Goal: Information Seeking & Learning: Learn about a topic

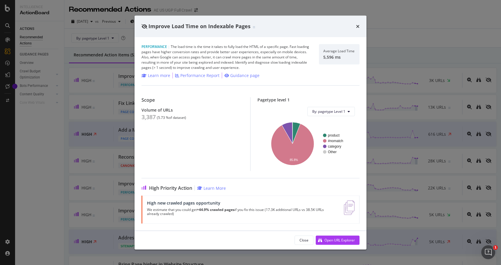
click at [359, 25] on icon "times" at bounding box center [357, 26] width 3 height 5
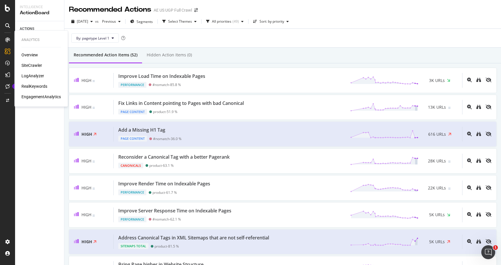
click at [8, 38] on icon at bounding box center [7, 39] width 5 height 5
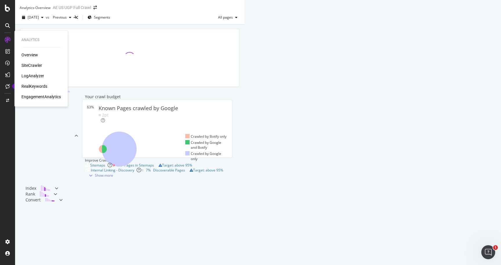
click at [29, 64] on div "SiteCrawler" at bounding box center [31, 65] width 21 height 6
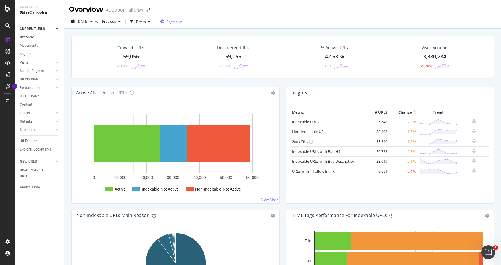
click at [183, 21] on span "Segments" at bounding box center [175, 21] width 16 height 5
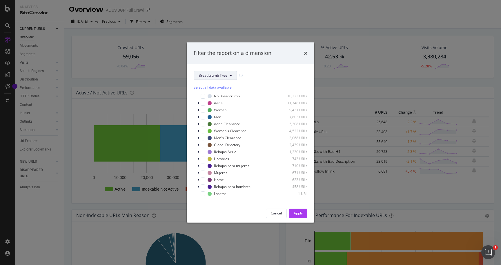
click at [203, 74] on span "Breadcrumb Tree" at bounding box center [213, 75] width 29 height 5
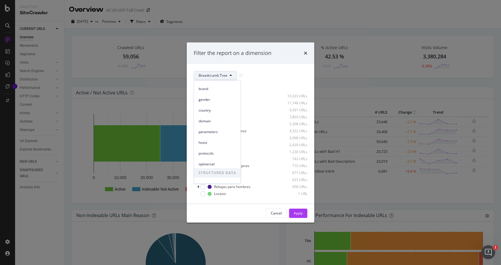
scroll to position [26, 0]
click at [211, 156] on span "optiversal" at bounding box center [217, 156] width 37 height 5
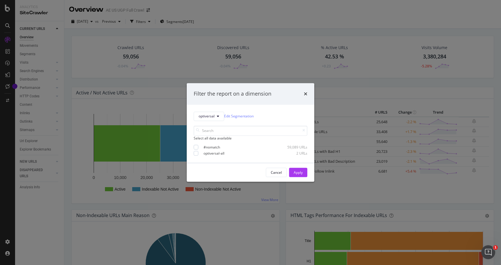
click at [218, 140] on div "Select all data available" at bounding box center [251, 137] width 114 height 5
click at [297, 175] on div "Apply" at bounding box center [298, 172] width 9 height 5
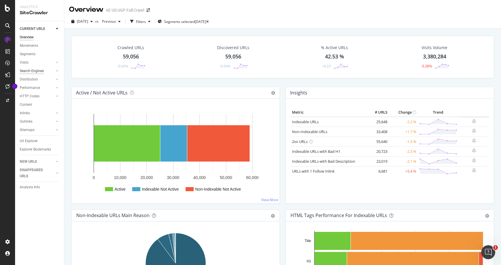
click at [29, 70] on div "Search Engines" at bounding box center [32, 71] width 24 height 6
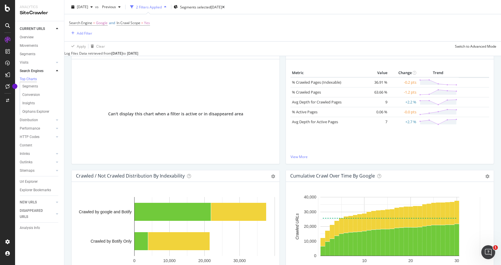
scroll to position [200, 0]
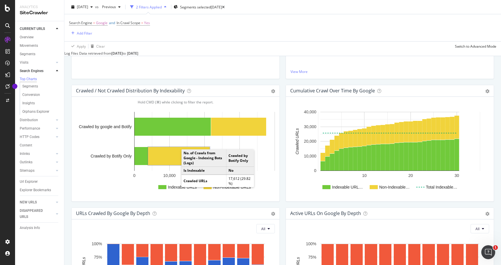
click at [174, 161] on rect "A chart." at bounding box center [179, 156] width 62 height 18
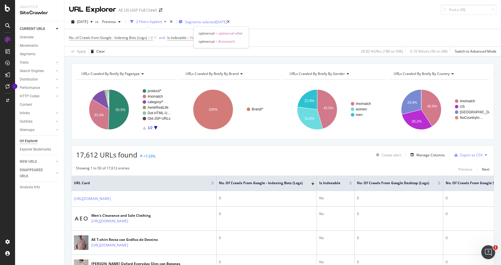
click at [214, 20] on span "Segments selected" at bounding box center [200, 21] width 31 height 5
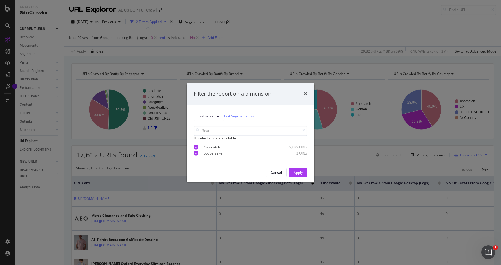
click at [237, 114] on link "Edit Segmentation" at bounding box center [239, 116] width 30 height 6
click at [196, 148] on icon "modal" at bounding box center [196, 146] width 3 height 3
click at [300, 174] on div "Apply" at bounding box center [298, 172] width 9 height 5
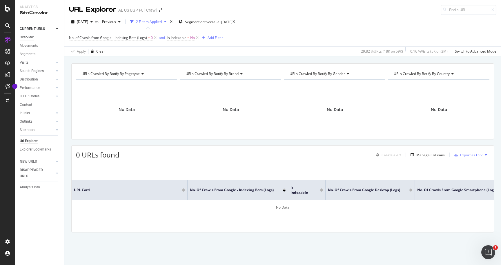
click at [26, 36] on div "Overview" at bounding box center [27, 37] width 14 height 6
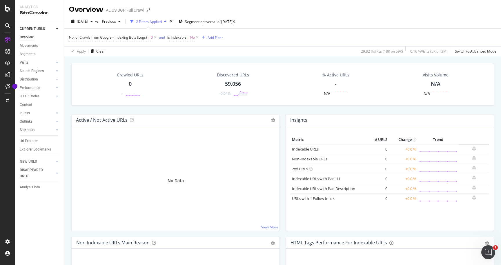
click at [37, 129] on link "Sitemaps" at bounding box center [37, 130] width 35 height 6
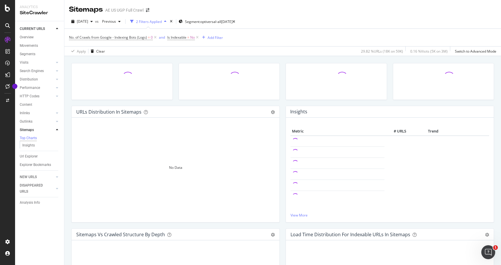
click at [28, 158] on div "Url Explorer" at bounding box center [29, 156] width 18 height 6
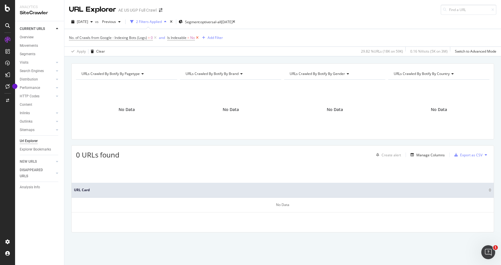
click at [198, 37] on icon at bounding box center [197, 38] width 5 height 6
click at [155, 38] on icon at bounding box center [155, 38] width 5 height 6
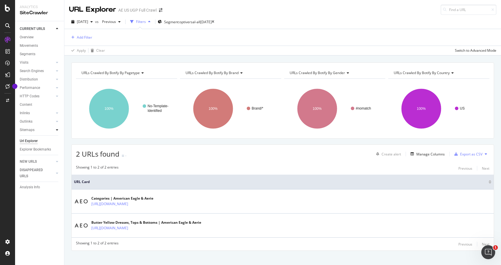
click at [57, 130] on icon at bounding box center [57, 129] width 2 height 3
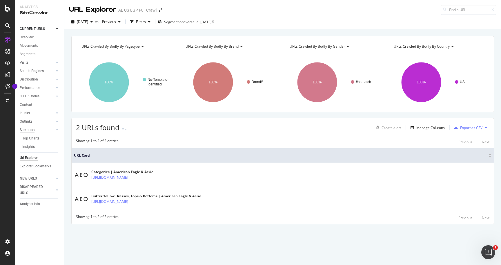
click at [26, 130] on div "Sitemaps" at bounding box center [27, 130] width 15 height 6
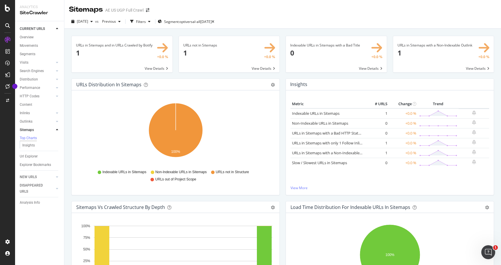
click at [157, 70] on span at bounding box center [122, 54] width 101 height 36
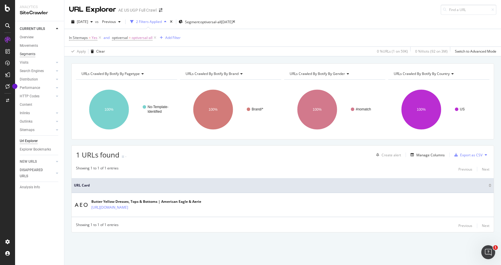
click at [30, 54] on div "Segments" at bounding box center [28, 54] width 16 height 6
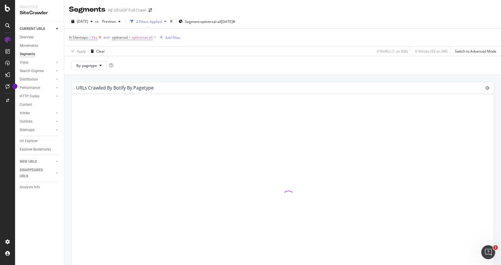
click at [99, 38] on icon at bounding box center [99, 38] width 5 height 6
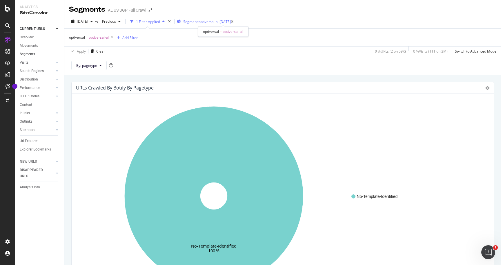
click at [210, 23] on span "Segment: optiversal-all" at bounding box center [201, 21] width 36 height 5
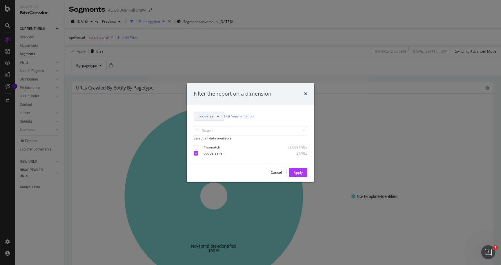
click at [210, 114] on span "optiversal" at bounding box center [207, 116] width 16 height 5
click at [306, 93] on icon "times" at bounding box center [305, 93] width 3 height 5
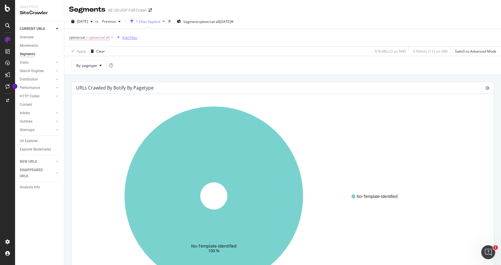
click at [128, 36] on div "Add Filter" at bounding box center [129, 37] width 15 height 5
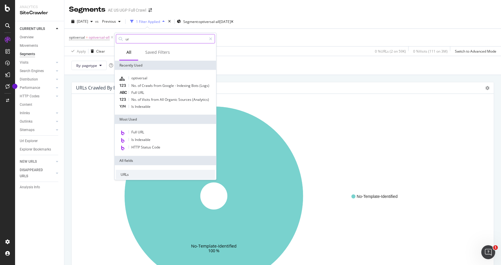
type input "url"
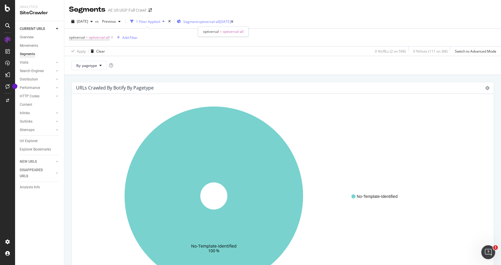
click at [219, 19] on span "Segment: optiversal-all" at bounding box center [201, 21] width 36 height 5
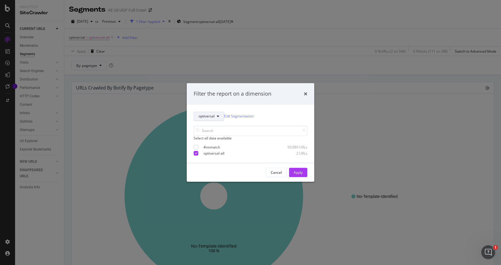
click at [207, 114] on span "optiversal" at bounding box center [207, 116] width 16 height 5
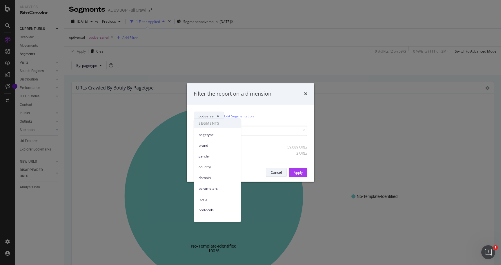
click at [274, 175] on div "Cancel" at bounding box center [276, 172] width 11 height 5
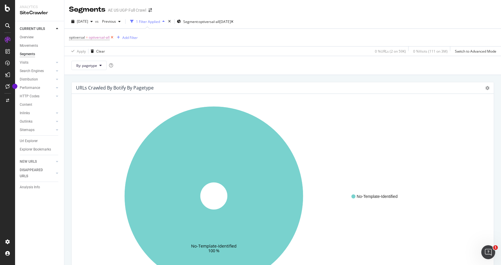
click at [111, 37] on icon at bounding box center [112, 38] width 5 height 6
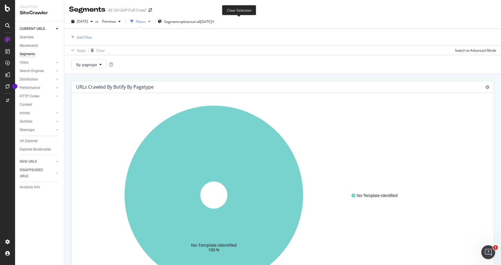
click at [214, 20] on icon at bounding box center [213, 21] width 3 height 3
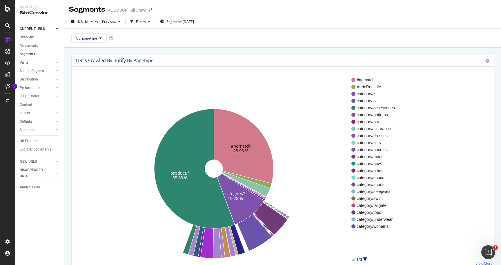
click at [26, 38] on div "Overview" at bounding box center [27, 37] width 14 height 6
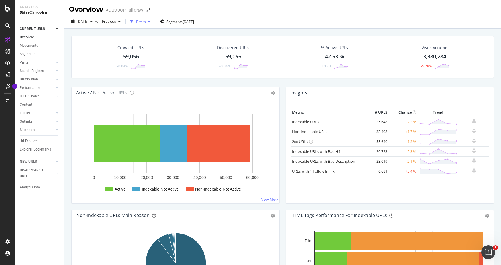
click at [153, 25] on div "Filters" at bounding box center [140, 21] width 25 height 9
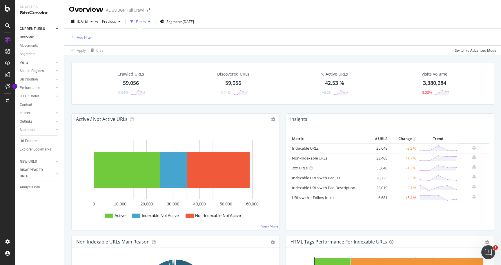
click at [84, 36] on div "Add Filter" at bounding box center [84, 37] width 15 height 5
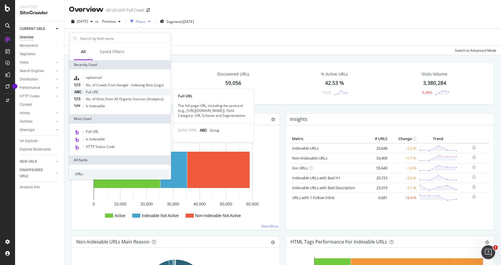
click at [94, 90] on span "Full URL" at bounding box center [92, 91] width 13 height 5
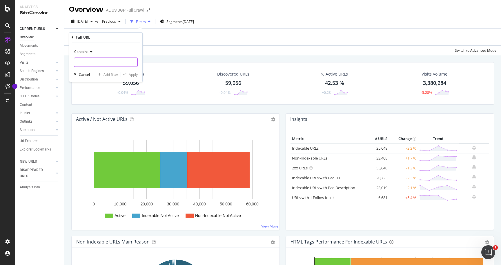
click at [93, 62] on input "text" at bounding box center [105, 61] width 63 height 9
type input "/o/"
click at [132, 75] on div "Apply" at bounding box center [133, 74] width 9 height 5
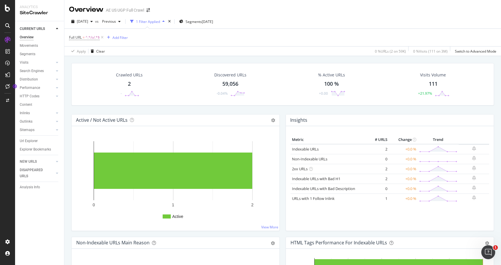
click at [7, 26] on icon at bounding box center [7, 25] width 5 height 5
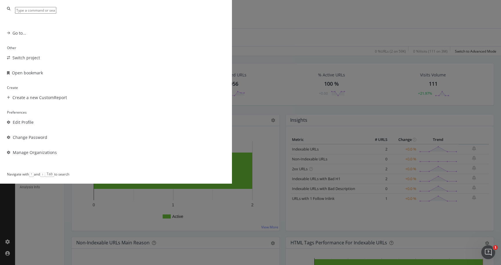
scroll to position [42, 0]
click at [66, 181] on div "Other Switch project Open bookmark Create Create a new CustomReport Preferences…" at bounding box center [250, 132] width 501 height 265
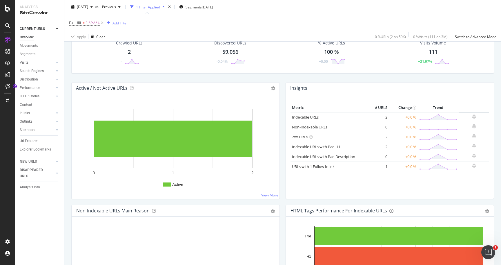
scroll to position [14, 0]
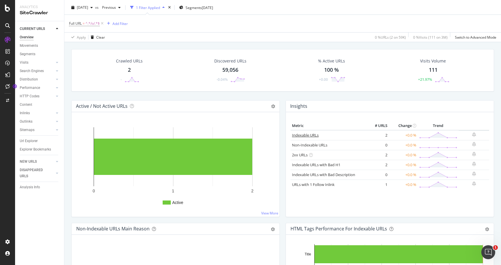
click at [302, 136] on link "Indexable URLs" at bounding box center [305, 134] width 27 height 5
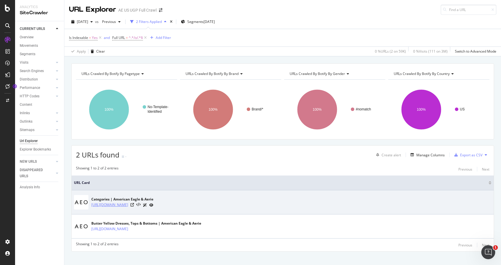
click at [128, 203] on link "[URL][DOMAIN_NAME]" at bounding box center [109, 205] width 37 height 6
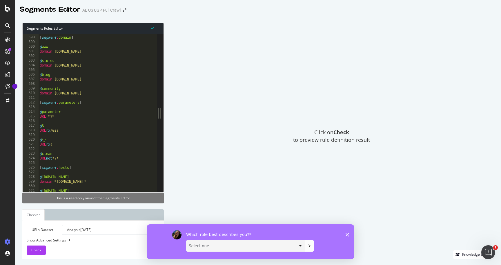
scroll to position [2948, 0]
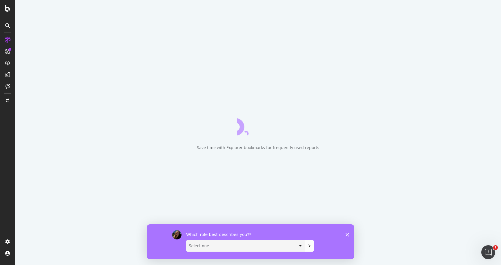
click at [348, 235] on polygon "Close survey" at bounding box center [347, 233] width 3 height 3
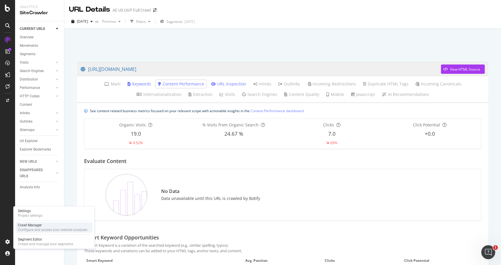
click at [34, 224] on div "Crawl Manager" at bounding box center [52, 225] width 69 height 5
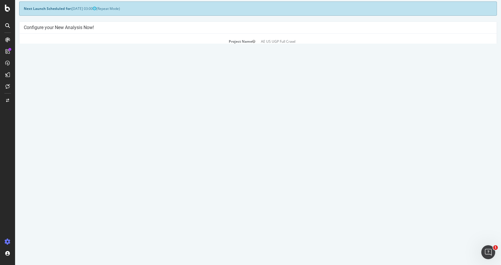
scroll to position [32, 0]
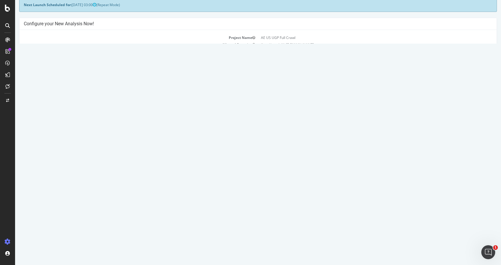
click at [269, 95] on icon at bounding box center [268, 96] width 3 height 3
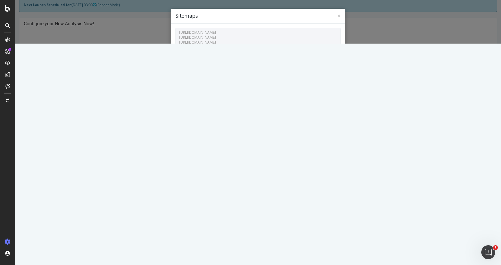
click at [330, 121] on button "Close" at bounding box center [332, 125] width 18 height 10
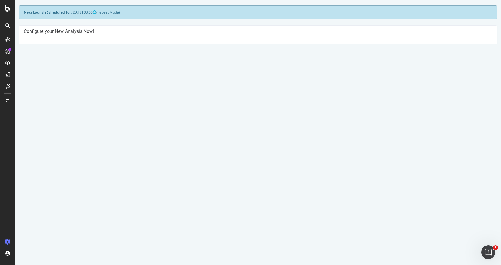
scroll to position [0, 0]
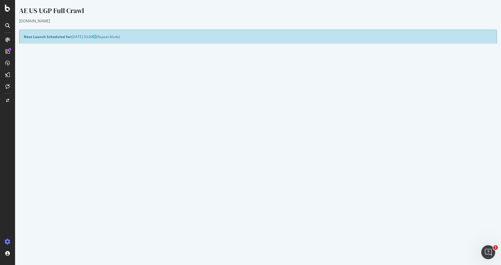
click at [269, 121] on icon at bounding box center [268, 121] width 3 height 3
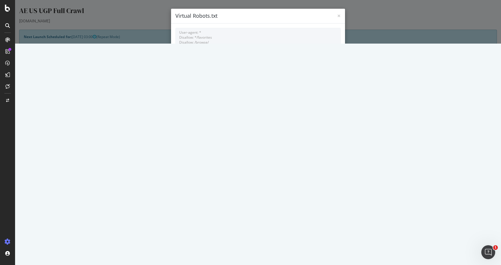
click at [330, 127] on button "Close" at bounding box center [332, 125] width 18 height 10
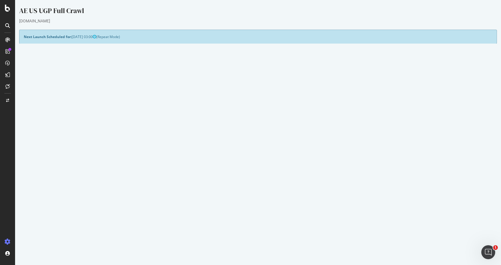
click at [265, 156] on p "View Crawl Settings" at bounding box center [258, 158] width 469 height 5
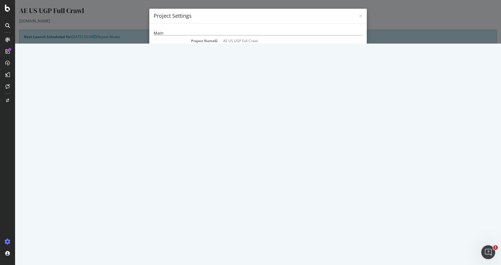
drag, startPoint x: 269, startPoint y: 46, endPoint x: 329, endPoint y: 47, distance: 60.4
click at [329, 47] on dd "[URL][DOMAIN_NAME], [URL][DOMAIN_NAME]" at bounding box center [292, 46] width 139 height 5
copy dd "[URL][DOMAIN_NAME]"
click at [259, 53] on li "(http|https)://*.ae.com" at bounding box center [292, 52] width 139 height 5
click at [361, 16] on span "×" at bounding box center [360, 16] width 3 height 8
